Goal: Transaction & Acquisition: Subscribe to service/newsletter

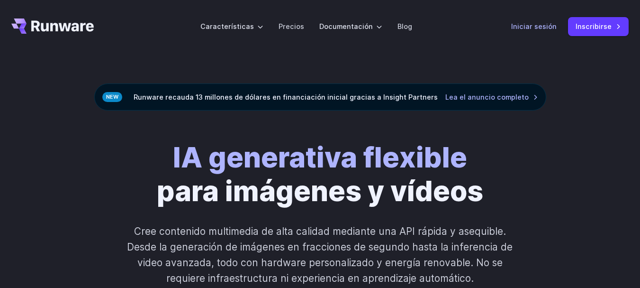
click at [522, 25] on font "Iniciar sesión" at bounding box center [535, 26] width 46 height 8
click at [545, 27] on font "Iniciar sesión" at bounding box center [535, 26] width 46 height 8
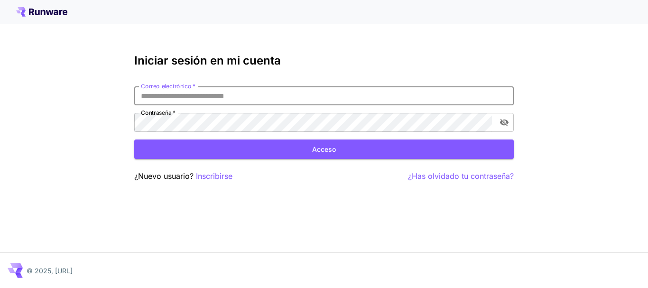
click at [245, 95] on input "Correo electrónico   *" at bounding box center [323, 95] width 379 height 19
type input "***"
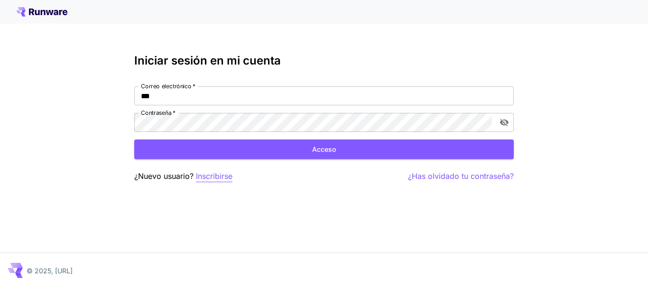
click at [209, 173] on font "Inscribirse" at bounding box center [214, 175] width 37 height 9
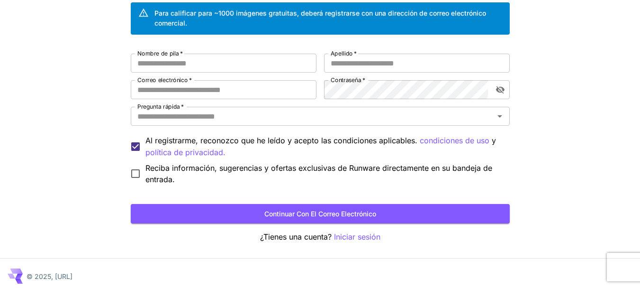
scroll to position [82, 0]
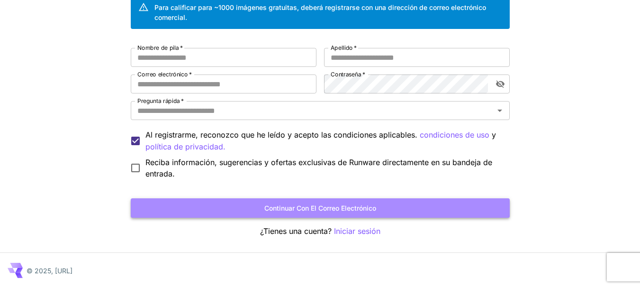
click at [332, 207] on font "Continuar con el correo electrónico" at bounding box center [321, 208] width 112 height 8
